Goal: Communication & Community: Answer question/provide support

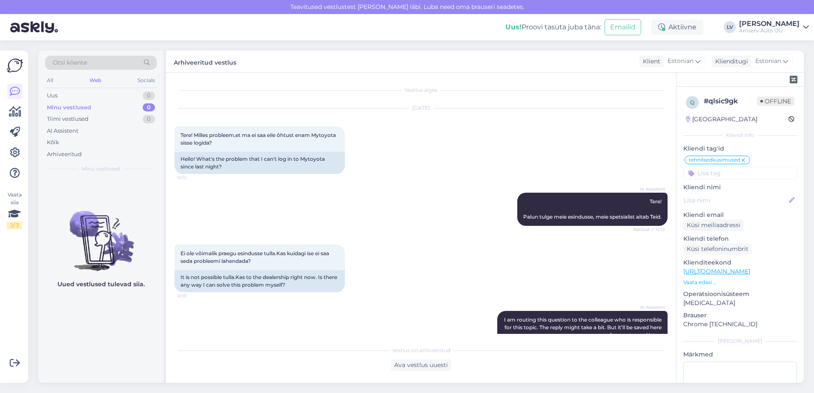
scroll to position [313, 0]
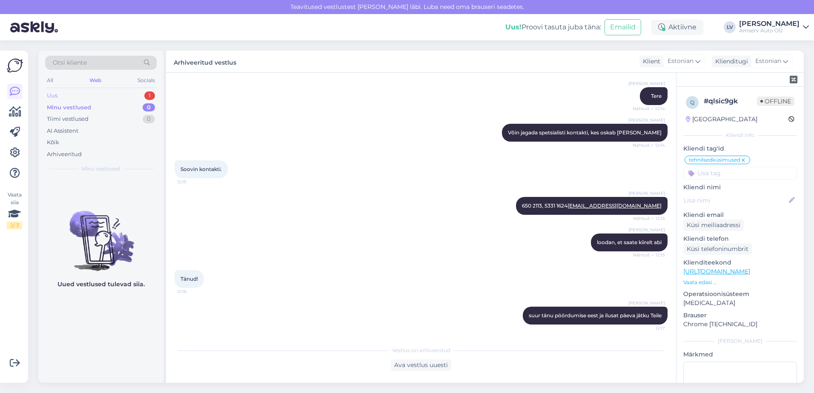
click at [122, 95] on div "Uus 1" at bounding box center [101, 96] width 112 height 12
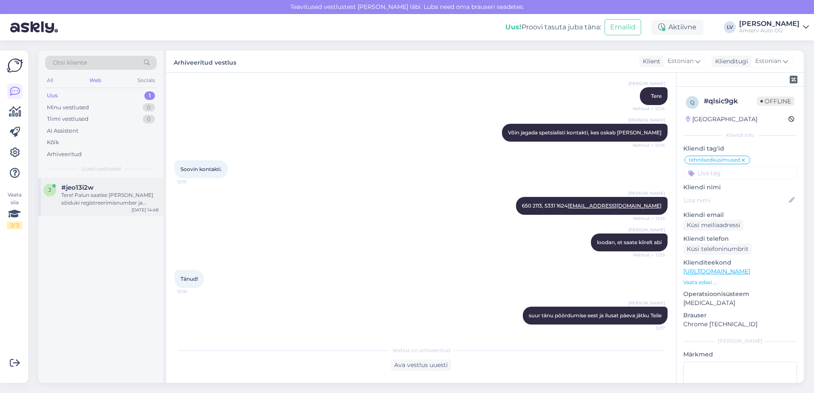
click at [121, 194] on div "Tere! Palun saatke [PERSON_NAME] sõiduki registreerimisnumber ja soovitud varuo…" at bounding box center [109, 199] width 97 height 15
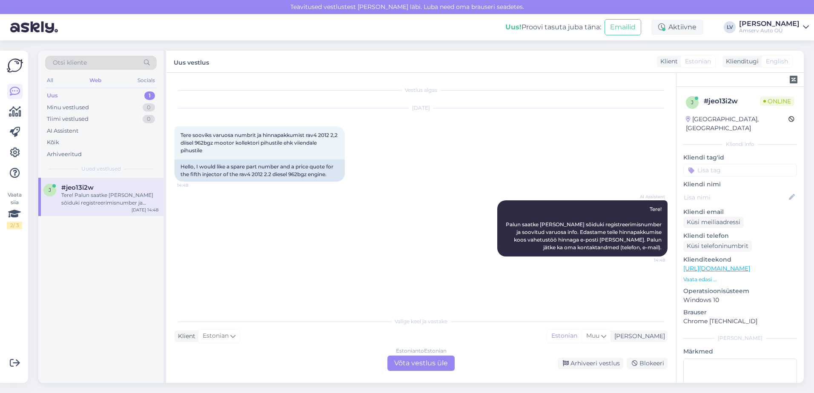
scroll to position [0, 0]
click at [417, 361] on div "Estonian to Estonian Võta vestlus üle" at bounding box center [420, 363] width 67 height 15
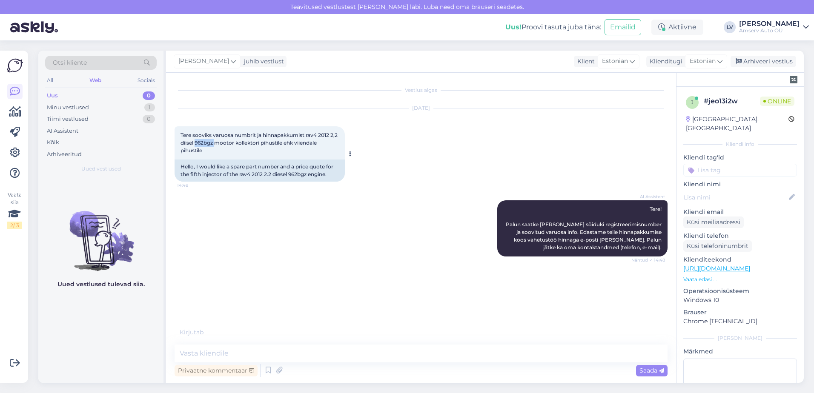
drag, startPoint x: 224, startPoint y: 144, endPoint x: 205, endPoint y: 146, distance: 19.7
click at [205, 146] on span "Tere sooviks varuosa numbrit ja hinnapakkumist rav4 2012 2,2 diisel 962bgz moot…" at bounding box center [259, 143] width 158 height 22
drag, startPoint x: 205, startPoint y: 146, endPoint x: 209, endPoint y: 145, distance: 4.7
copy span "962bgz"
click at [245, 356] on textarea at bounding box center [420, 354] width 493 height 18
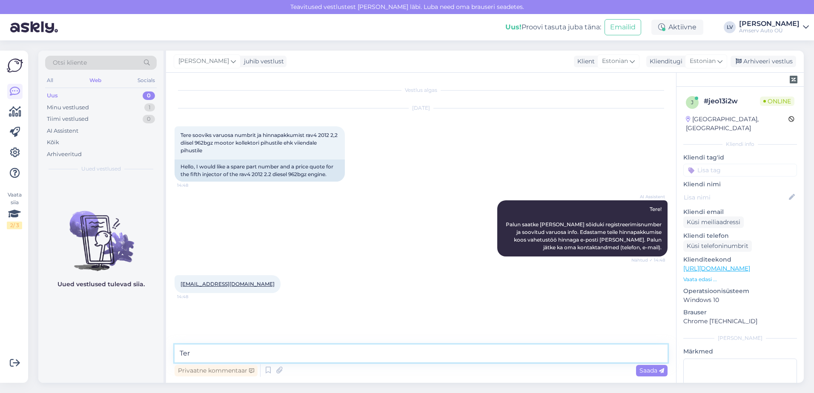
type textarea "Tere"
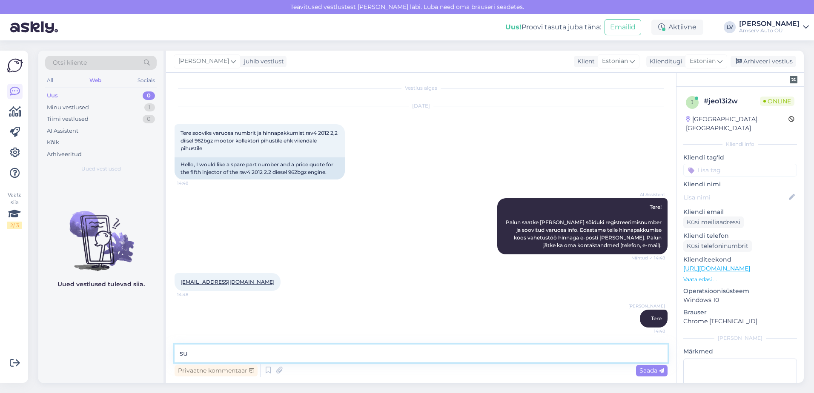
type textarea "s"
type textarea "Kas soovite Tallinna esinduse hinnapakkumist?"
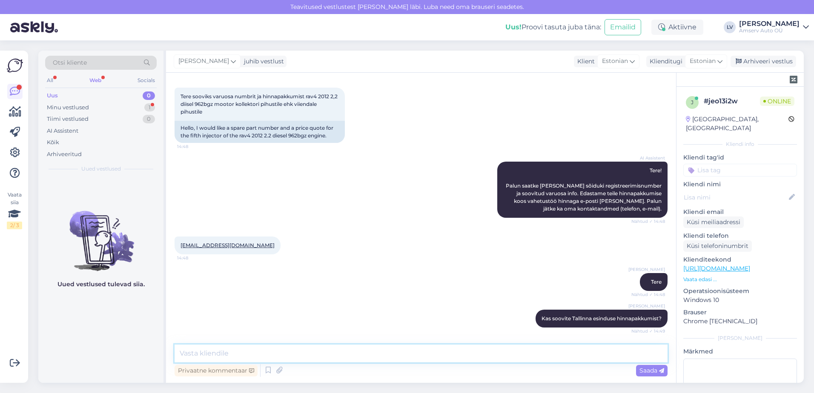
scroll to position [83, 0]
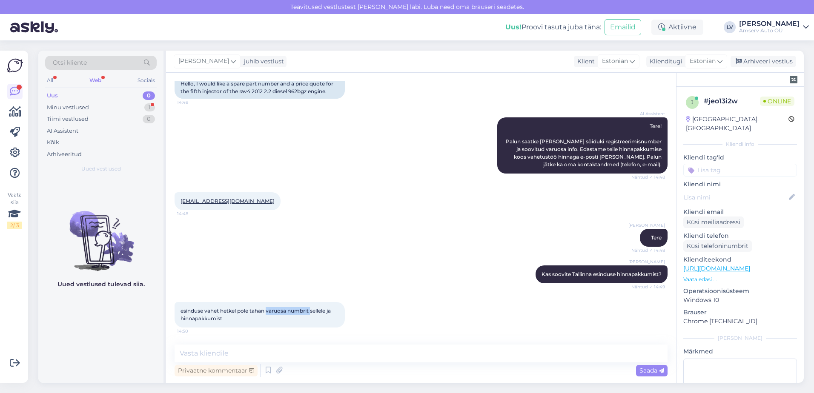
drag, startPoint x: 312, startPoint y: 310, endPoint x: 268, endPoint y: 314, distance: 43.6
click at [268, 314] on span "esinduse vahet hetkel pole tahan varuosa numbrit sellele ja hinnapakkumist" at bounding box center [256, 315] width 152 height 14
drag, startPoint x: 268, startPoint y: 314, endPoint x: 254, endPoint y: 351, distance: 39.5
click at [254, 351] on textarea at bounding box center [420, 354] width 493 height 18
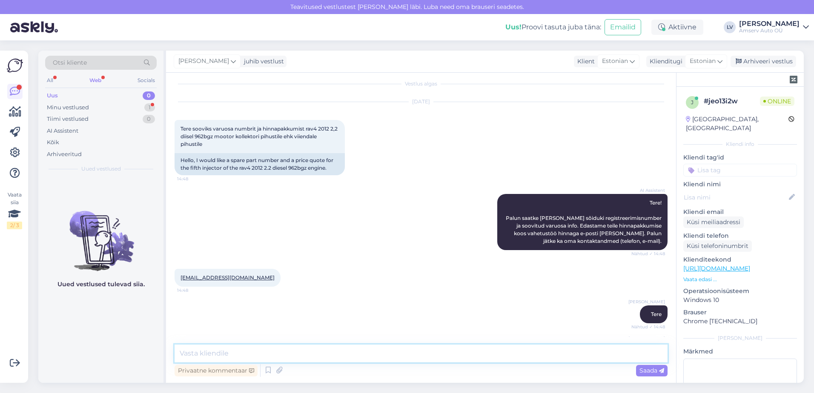
scroll to position [0, 0]
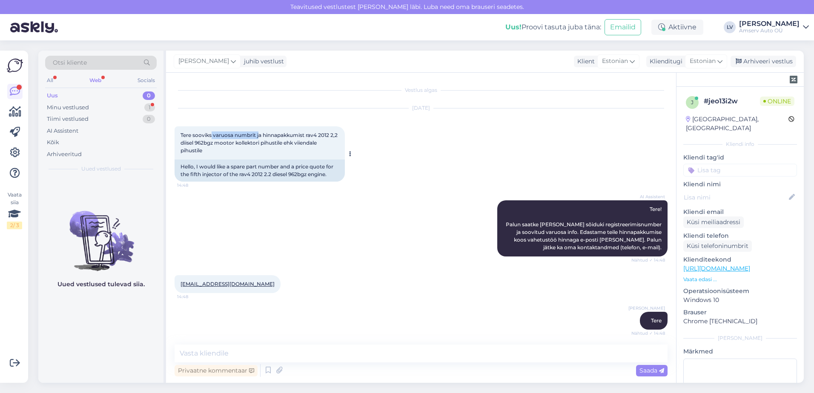
drag, startPoint x: 260, startPoint y: 134, endPoint x: 211, endPoint y: 137, distance: 49.0
click at [211, 137] on span "Tere sooviks varuosa numbrit ja hinnapakkumist rav4 2012 2,2 diisel 962bgz moot…" at bounding box center [259, 143] width 158 height 22
drag, startPoint x: 211, startPoint y: 137, endPoint x: 227, endPoint y: 137, distance: 16.2
copy span "varuosa numbrit j"
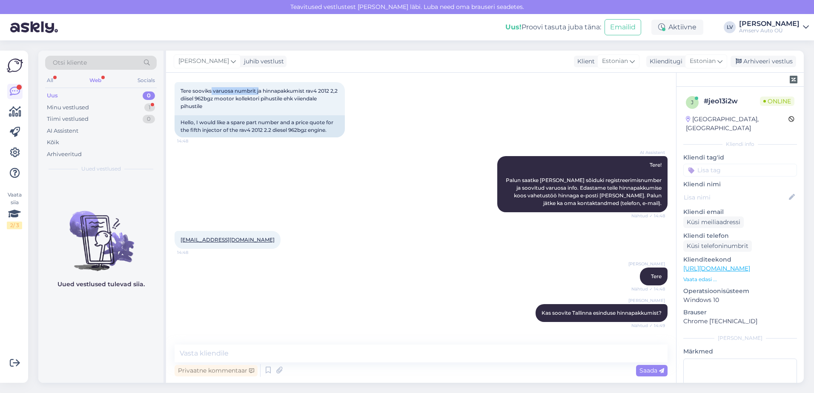
scroll to position [83, 0]
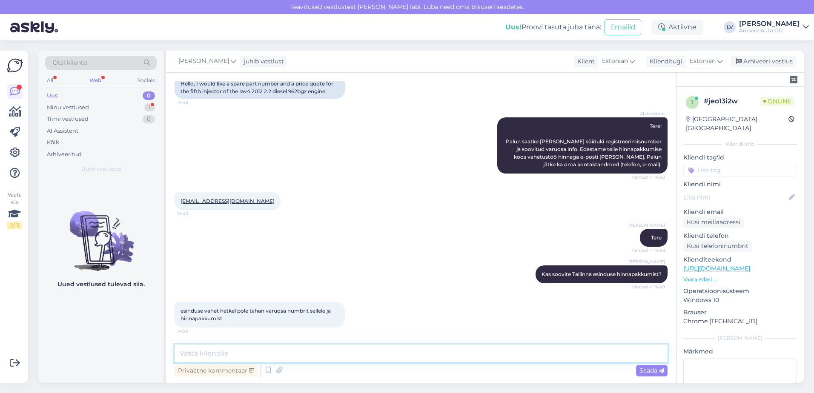
click at [302, 348] on textarea at bounding box center [420, 354] width 493 height 18
click at [301, 341] on div "Vestlus algas [DATE] Tere sooviks varuosa numbrit ja hinnapakkumist rav4 2012 2…" at bounding box center [421, 228] width 510 height 310
click at [314, 344] on div "Vestlus algas [DATE] Tere sooviks varuosa numbrit ja hinnapakkumist rav4 2012 2…" at bounding box center [421, 228] width 510 height 310
drag, startPoint x: 320, startPoint y: 349, endPoint x: 331, endPoint y: 349, distance: 11.1
click at [320, 349] on textarea at bounding box center [420, 354] width 493 height 18
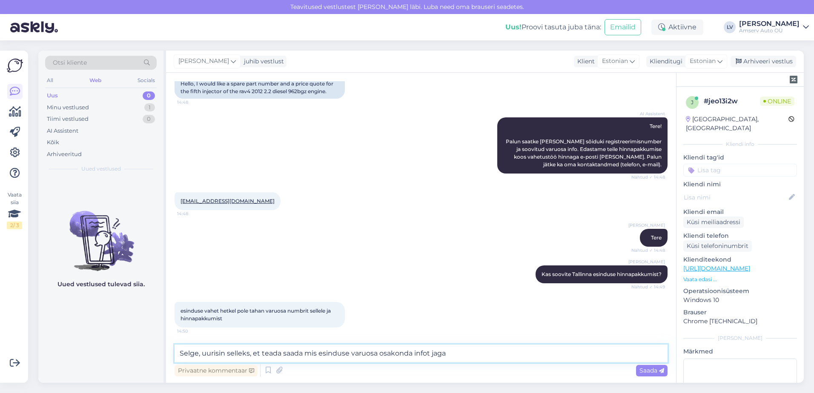
type textarea "Selge, uurisin selleks, et teada saada mis esinduse varuosa osakonda infot jagan"
drag, startPoint x: 477, startPoint y: 349, endPoint x: 72, endPoint y: 345, distance: 405.2
click at [72, 345] on div "Otsi kliente All Web Socials Uus 0 Minu vestlused 1 Tiimi vestlused 0 AI Assist…" at bounding box center [420, 217] width 765 height 332
type textarea "arusaadav, suur tänu info eest"
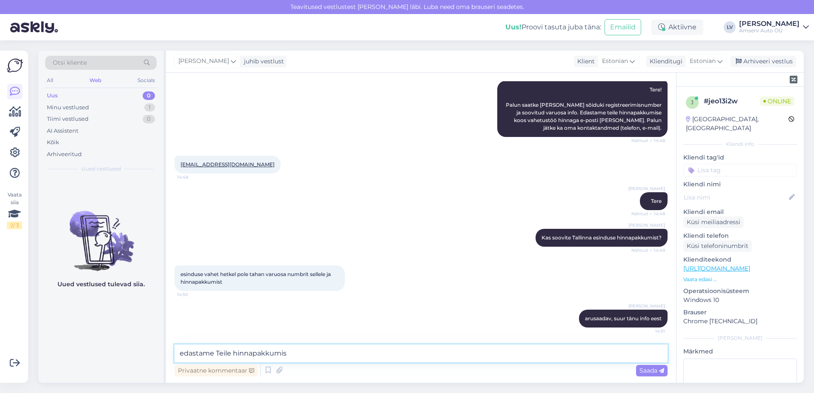
type textarea "edastame Teile hinnapakkumise"
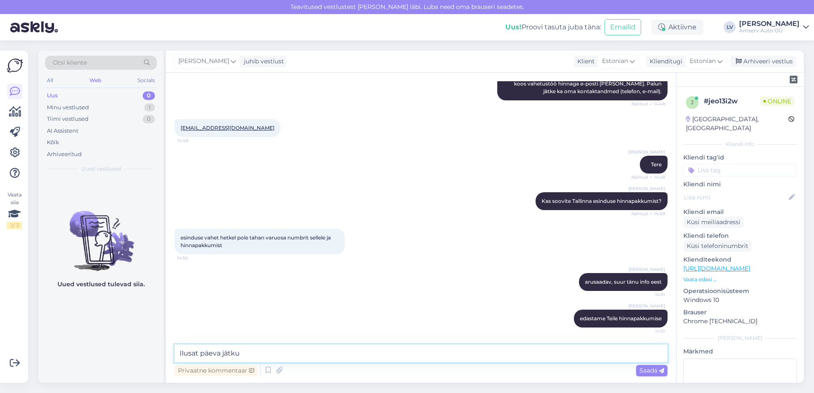
type textarea "Ilusat päeva jätku"
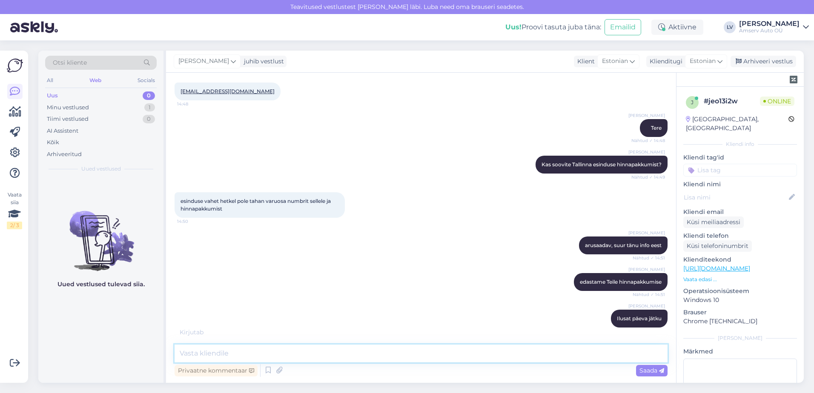
scroll to position [229, 0]
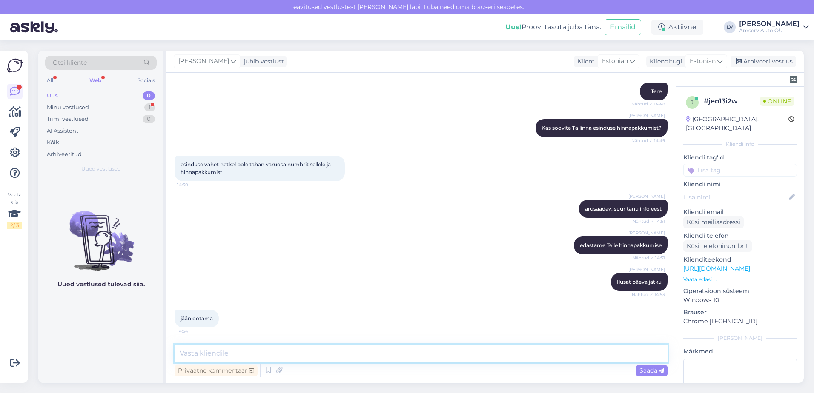
click at [221, 349] on textarea at bounding box center [420, 354] width 493 height 18
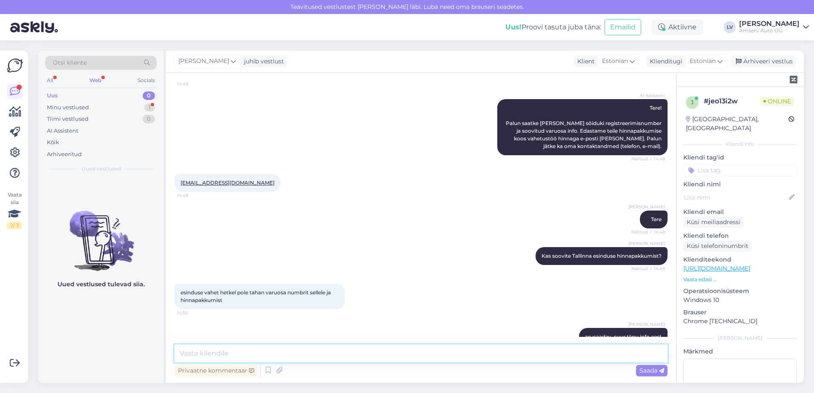
scroll to position [0, 0]
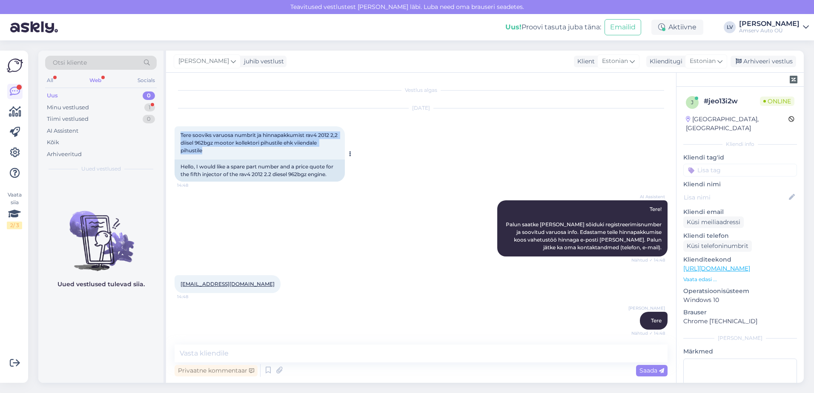
drag, startPoint x: 209, startPoint y: 151, endPoint x: 177, endPoint y: 137, distance: 34.1
click at [177, 137] on div "Tere sooviks varuosa numbrit ja hinnapakkumist rav4 2012 2,2 diisel 962bgz moot…" at bounding box center [259, 142] width 170 height 33
drag, startPoint x: 177, startPoint y: 137, endPoint x: 197, endPoint y: 140, distance: 20.2
copy span "Tere sooviks varuosa numbrit ja hinnapakkumist rav4 2012 2,2 diisel 962bgz moot…"
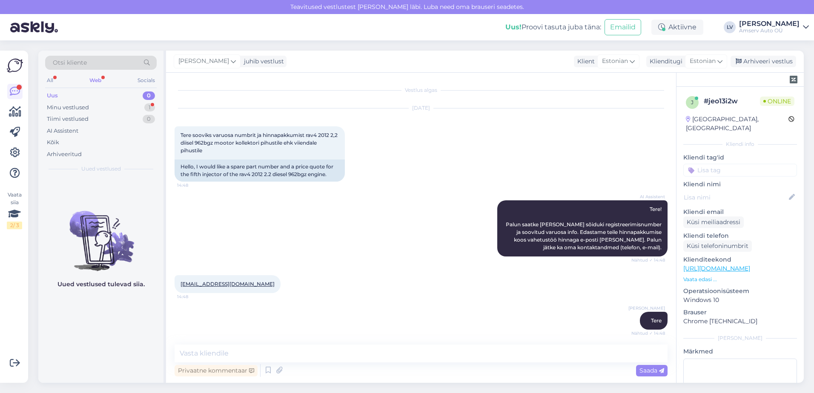
click at [333, 280] on div "[EMAIL_ADDRESS][DOMAIN_NAME] 14:48" at bounding box center [420, 284] width 493 height 37
click at [258, 208] on div "AI Assistent Tere! Palun saatke [PERSON_NAME] sõiduki registreerimisnumber ja s…" at bounding box center [420, 228] width 493 height 75
drag, startPoint x: 204, startPoint y: 153, endPoint x: 226, endPoint y: 141, distance: 24.9
click at [226, 141] on div "Tere sooviks varuosa numbrit ja hinnapakkumist rav4 2012 2,2 diisel 962bgz moot…" at bounding box center [259, 142] width 170 height 33
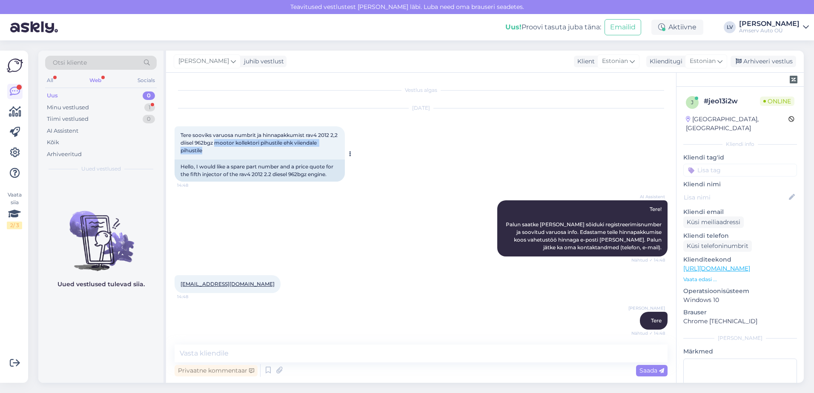
drag, startPoint x: 226, startPoint y: 141, endPoint x: 231, endPoint y: 143, distance: 5.0
copy span "mootor kollektori pihustile ehk viiendale pihustile"
click at [280, 271] on div "[EMAIL_ADDRESS][DOMAIN_NAME] 14:48" at bounding box center [420, 284] width 493 height 37
drag, startPoint x: 245, startPoint y: 286, endPoint x: 174, endPoint y: 286, distance: 71.1
click at [174, 286] on div "Vestlus algas [DATE] Tere sooviks varuosa numbrit ja hinnapakkumist rav4 2012 2…" at bounding box center [421, 228] width 510 height 310
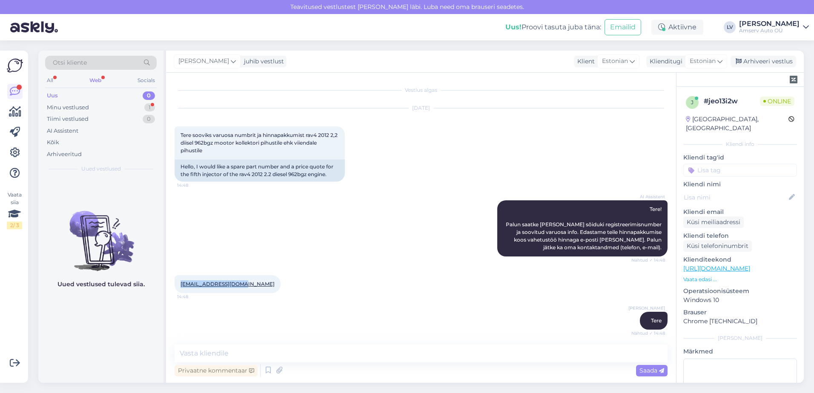
drag, startPoint x: 174, startPoint y: 286, endPoint x: 188, endPoint y: 288, distance: 14.7
copy link "[EMAIL_ADDRESS][DOMAIN_NAME]"
click at [760, 164] on input at bounding box center [740, 170] width 114 height 13
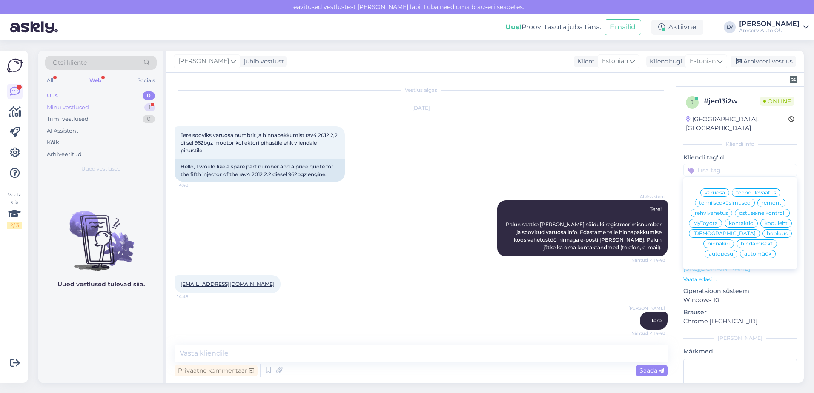
click at [80, 108] on div "Minu vestlused" at bounding box center [68, 107] width 42 height 9
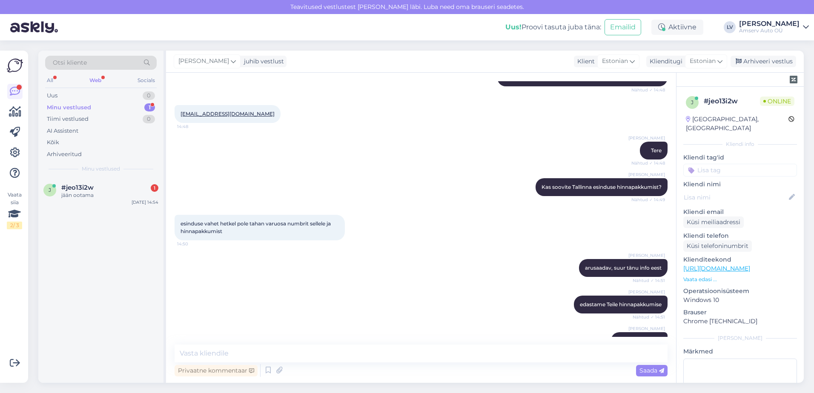
scroll to position [229, 0]
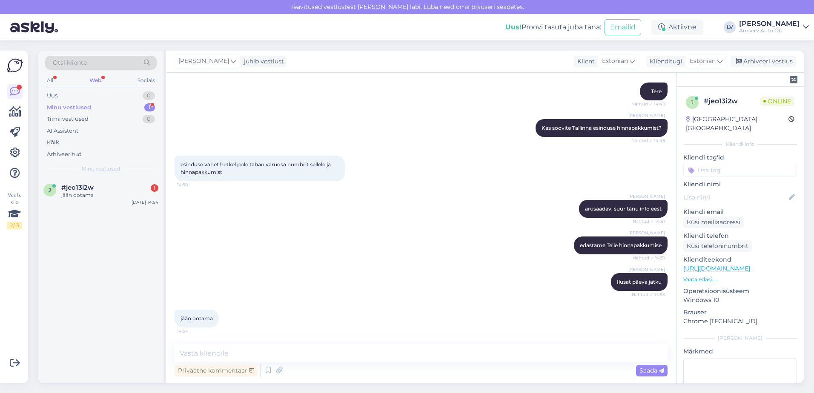
click at [733, 166] on input at bounding box center [740, 170] width 114 height 13
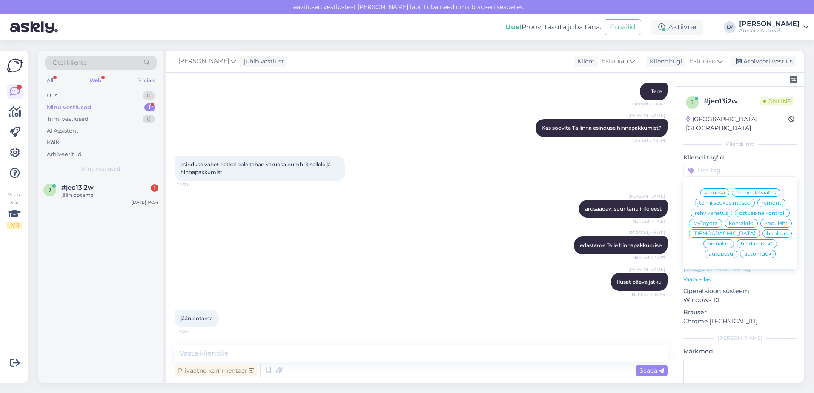
click at [709, 189] on div "varuosa" at bounding box center [714, 193] width 29 height 9
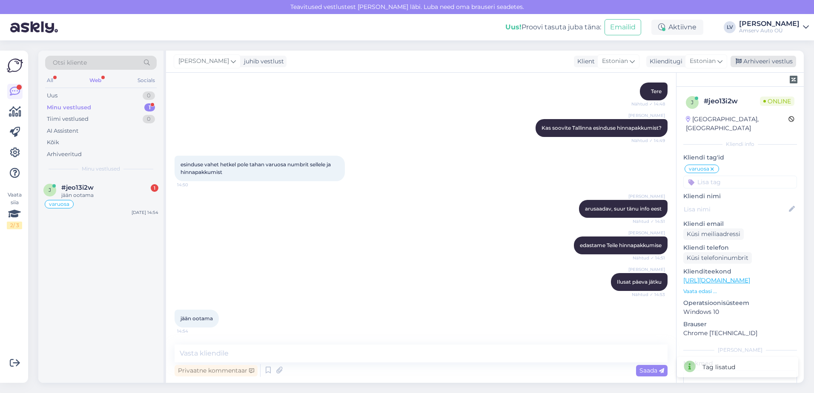
click at [761, 62] on div "Arhiveeri vestlus" at bounding box center [763, 61] width 66 height 11
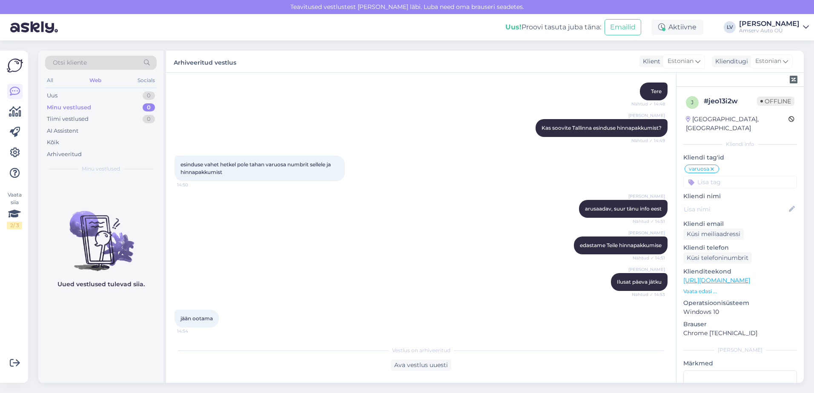
click at [117, 87] on div "All Web Socials" at bounding box center [101, 81] width 112 height 13
click at [114, 94] on div "Uus 0" at bounding box center [101, 96] width 112 height 12
click at [119, 102] on div "Minu vestlused 0" at bounding box center [101, 108] width 112 height 12
click at [120, 114] on div "Tiimi vestlused 0" at bounding box center [101, 119] width 112 height 12
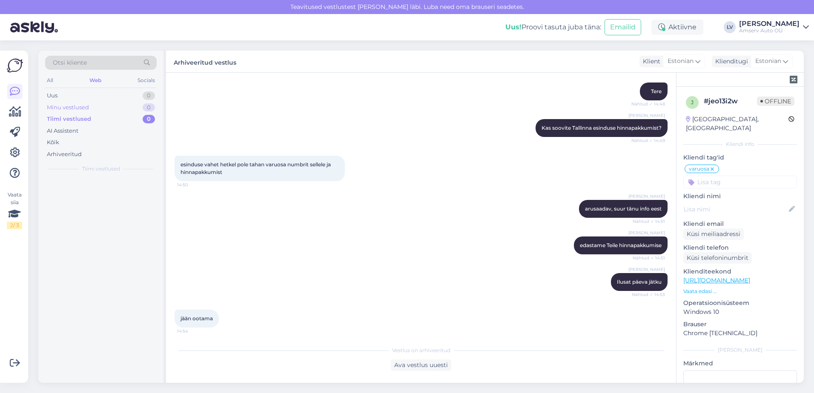
click at [114, 105] on div "Minu vestlused 0" at bounding box center [101, 108] width 112 height 12
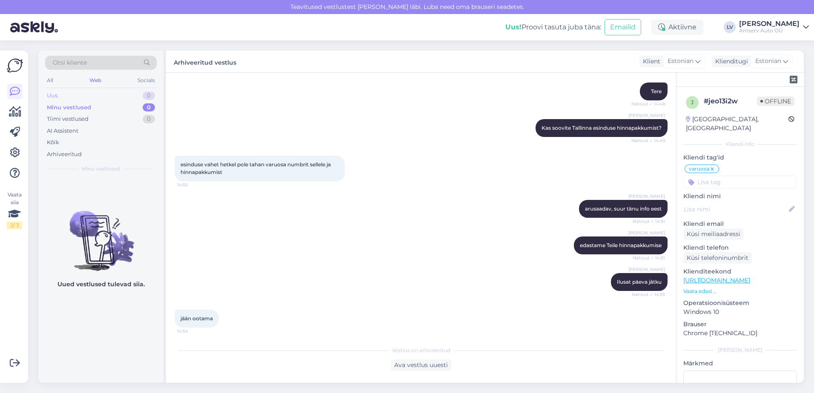
click at [112, 94] on div "Uus 0" at bounding box center [101, 96] width 112 height 12
